Goal: Information Seeking & Learning: Learn about a topic

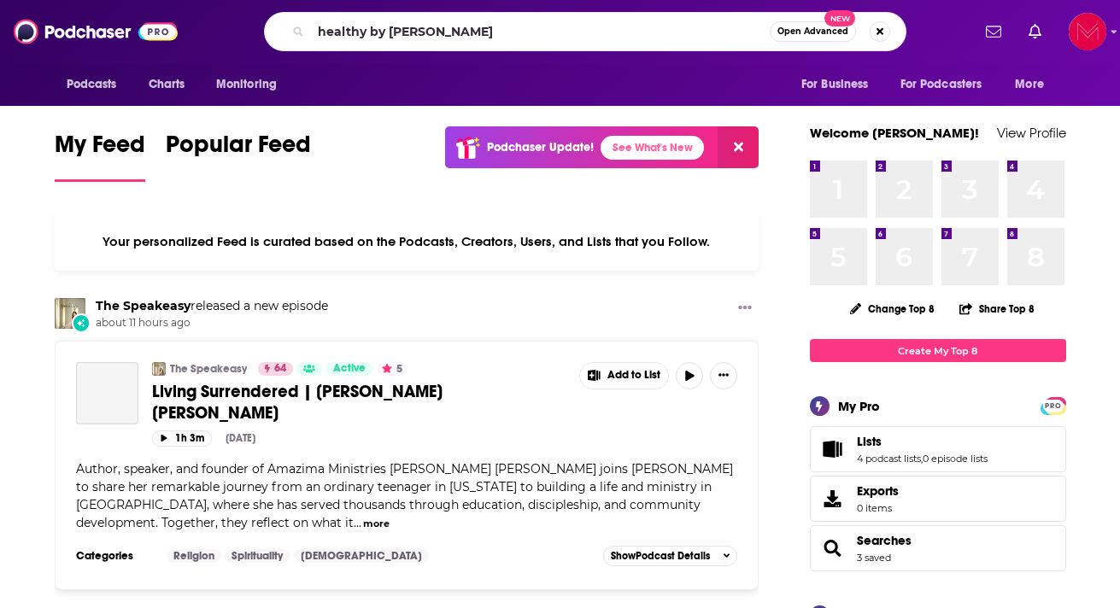
type input "healthy by [PERSON_NAME]"
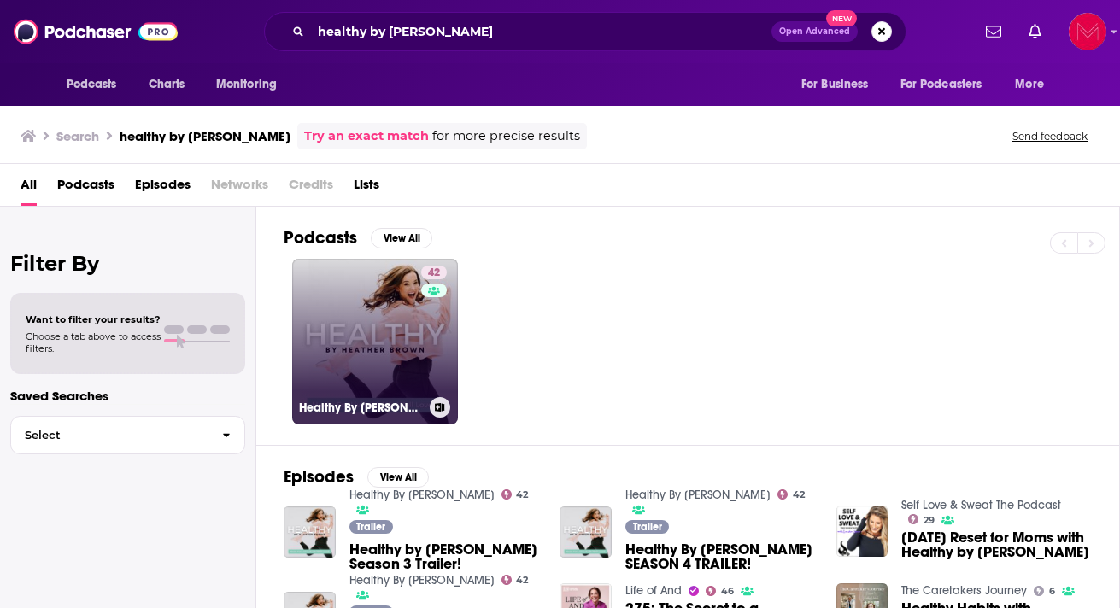
click at [377, 327] on link "42 Healthy By [PERSON_NAME]" at bounding box center [375, 342] width 166 height 166
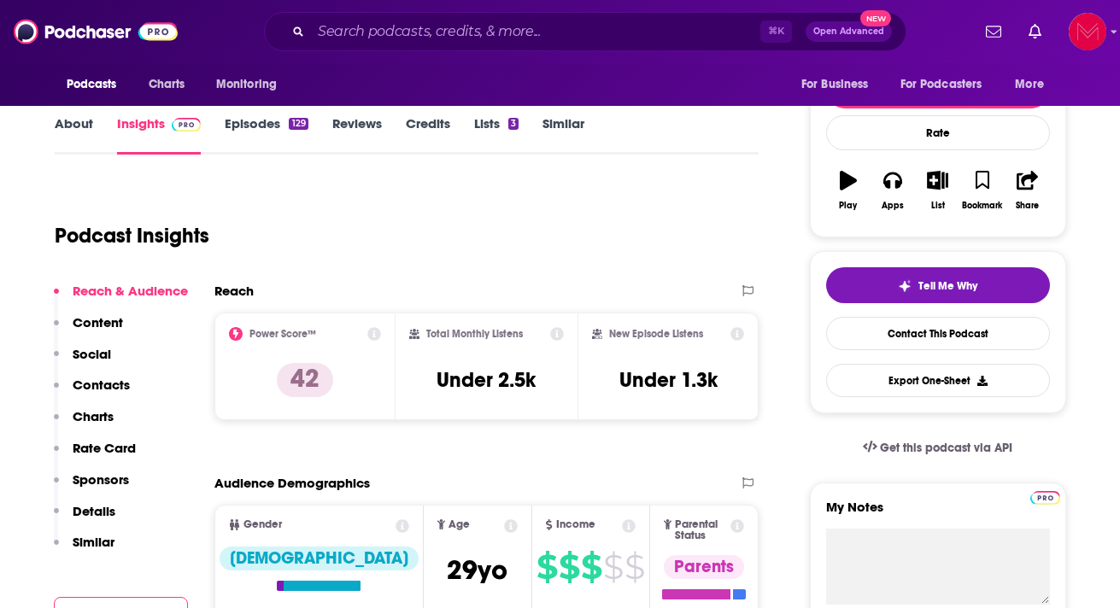
scroll to position [214, 0]
